Goal: Complete application form: Complete application form

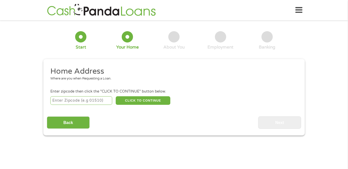
click at [74, 98] on input "number" at bounding box center [81, 100] width 62 height 9
type input "18018"
select select "[US_STATE]"
click at [132, 98] on button "CLICK TO CONTINUE" at bounding box center [143, 100] width 55 height 9
type input "18018"
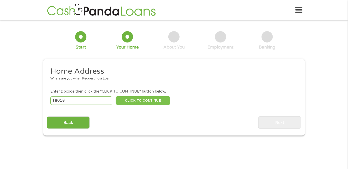
type input "[GEOGRAPHIC_DATA]"
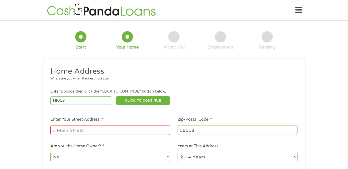
click at [118, 126] on input "Enter Your Street Address *" at bounding box center [110, 130] width 120 height 10
type input "[STREET_ADDRESS]"
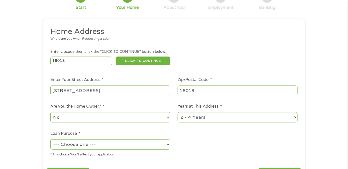
scroll to position [50, 0]
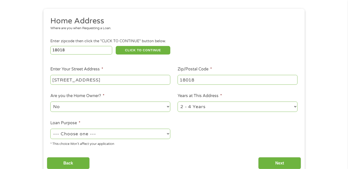
click at [205, 105] on select "1 Year or less 1 - 2 Years 2 - 4 Years Over 4 Years" at bounding box center [238, 106] width 120 height 10
select select "24months"
click at [178, 102] on select "1 Year or less 1 - 2 Years 2 - 4 Years Over 4 Years" at bounding box center [238, 106] width 120 height 10
click at [120, 134] on select "--- Choose one --- Pay Bills Debt Consolidation Home Improvement Major Purchase…" at bounding box center [110, 133] width 120 height 10
select select "shorttermcash"
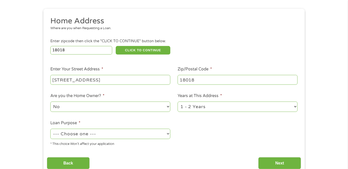
click at [50, 129] on select "--- Choose one --- Pay Bills Debt Consolidation Home Improvement Major Purchase…" at bounding box center [110, 133] width 120 height 10
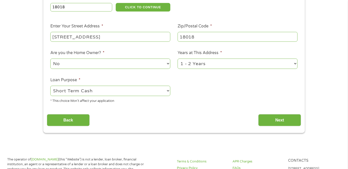
scroll to position [100, 0]
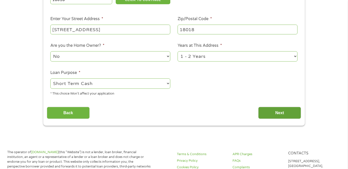
click at [287, 111] on input "Next" at bounding box center [280, 113] width 43 height 12
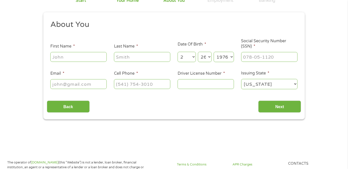
scroll to position [0, 0]
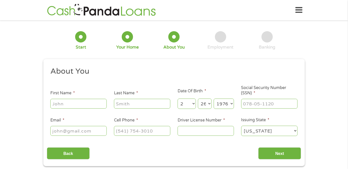
click at [82, 104] on input "First Name *" at bounding box center [78, 104] width 56 height 10
type input "[PERSON_NAME]"
type input "[EMAIL_ADDRESS][DOMAIN_NAME]"
type input "[PHONE_NUMBER]"
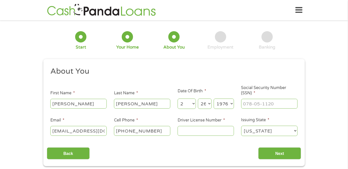
click at [188, 127] on input "Driver License Number *" at bounding box center [206, 131] width 56 height 10
type input "23278820"
click at [248, 106] on input "___-__-____" at bounding box center [270, 104] width 56 height 10
click at [244, 105] on input "___-__-____" at bounding box center [270, 104] width 56 height 10
type input "172-68-5446"
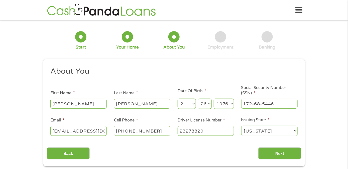
scroll to position [25, 0]
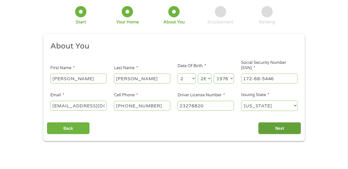
click at [271, 126] on input "Next" at bounding box center [280, 128] width 43 height 12
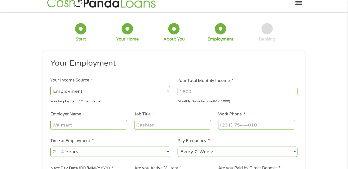
scroll to position [0, 0]
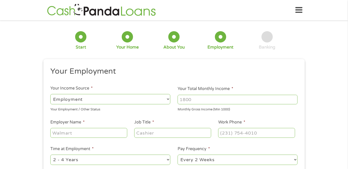
click at [194, 100] on input "Your Total Monthly Income *" at bounding box center [238, 100] width 120 height 10
type input "4000"
click at [109, 133] on input "Employer Name *" at bounding box center [88, 133] width 77 height 10
type input "EAB RECOVERY"
click at [167, 134] on input "Job Title *" at bounding box center [172, 133] width 77 height 10
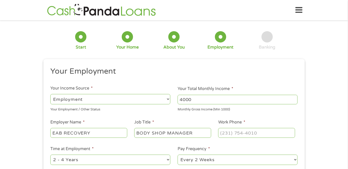
type input "BODY SHOP MANAGER"
click at [230, 134] on input "(___) ___-____" at bounding box center [256, 133] width 77 height 10
click at [223, 134] on input "(___) ___-____" at bounding box center [256, 133] width 77 height 10
type input "[PHONE_NUMBER]"
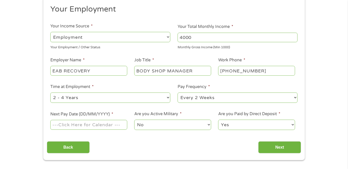
scroll to position [75, 0]
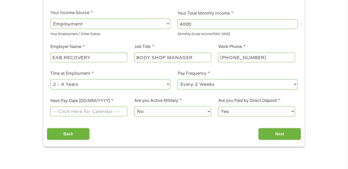
click at [149, 87] on select "--- Choose one --- 1 Year or less 1 - 2 Years 2 - 4 Years Over 4 Years" at bounding box center [110, 84] width 120 height 10
select select "24months"
click at [50, 79] on select "--- Choose one --- 1 Year or less 1 - 2 Years 2 - 4 Years Over 4 Years" at bounding box center [110, 84] width 120 height 10
click at [265, 132] on input "Next" at bounding box center [280, 134] width 43 height 12
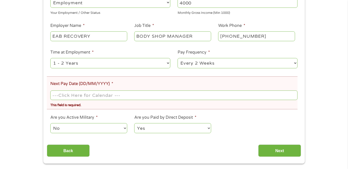
scroll to position [125, 0]
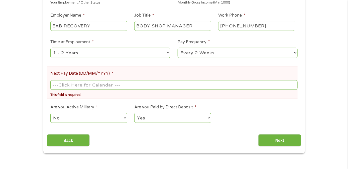
click at [81, 84] on input "Next Pay Date (DD/MM/YYYY) *" at bounding box center [173, 85] width 247 height 10
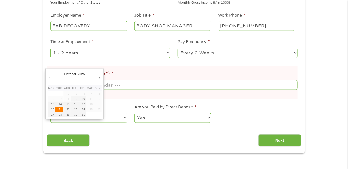
type input "[DATE]"
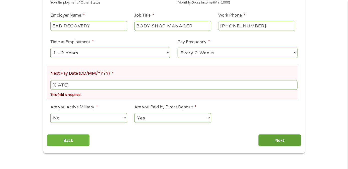
click at [274, 139] on input "Next" at bounding box center [280, 140] width 43 height 12
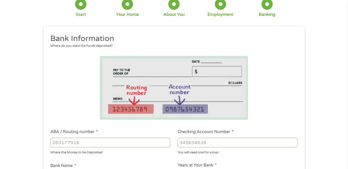
scroll to position [100, 0]
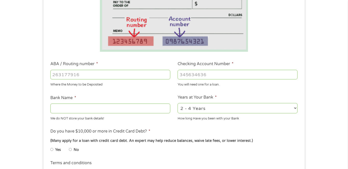
click at [94, 75] on input "ABA / Routing number *" at bounding box center [110, 75] width 120 height 10
type input "231379115"
type input "PEOPLE FIRST FCU"
type input "231379115"
click at [237, 75] on input "Checking Account Number *" at bounding box center [238, 75] width 120 height 10
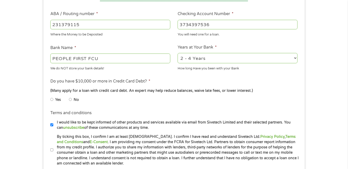
scroll to position [150, 0]
type input "3734397536"
click at [71, 98] on input "No" at bounding box center [70, 99] width 3 height 8
radio input "true"
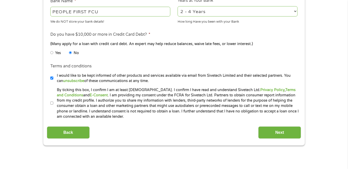
scroll to position [201, 0]
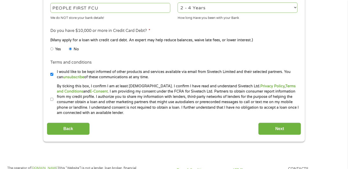
click at [56, 99] on label "By ticking this box, I confirm I am at least [DEMOGRAPHIC_DATA]. I confirm I ha…" at bounding box center [176, 99] width 246 height 32
click at [53, 99] on input "By ticking this box, I confirm I am at least [DEMOGRAPHIC_DATA]. I confirm I ha…" at bounding box center [51, 99] width 3 height 8
checkbox input "true"
click at [270, 130] on input "Next" at bounding box center [280, 128] width 43 height 12
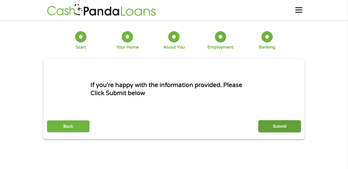
scroll to position [0, 0]
click at [280, 128] on input "Submit" at bounding box center [280, 126] width 43 height 12
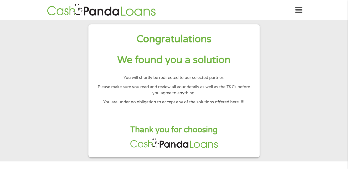
scroll to position [25, 0]
